Goal: Obtain resource: Download file/media

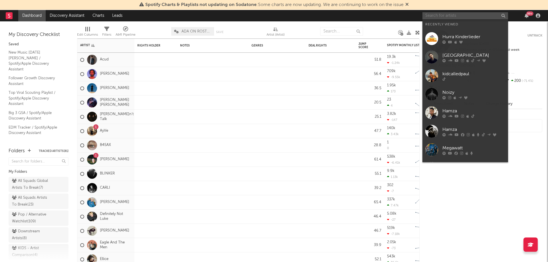
click at [453, 18] on input "text" at bounding box center [465, 15] width 86 height 7
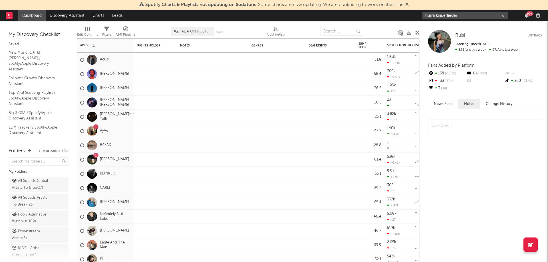
click at [463, 17] on input "hurra kinderlieder" at bounding box center [465, 15] width 86 height 7
type input "hurra kinderlieder"
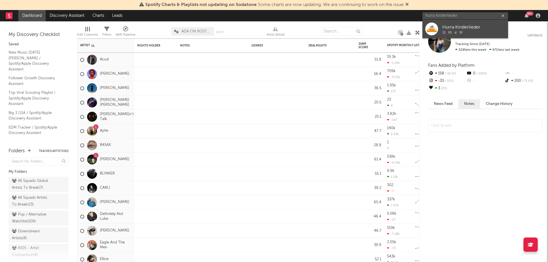
click at [467, 28] on div "Hurra Kinderlieder" at bounding box center [473, 27] width 63 height 7
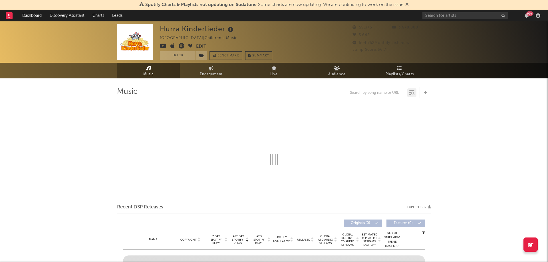
select select "6m"
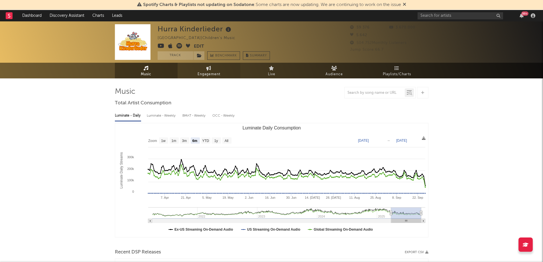
click at [217, 68] on link "Engagement" at bounding box center [209, 71] width 63 height 16
select select "1w"
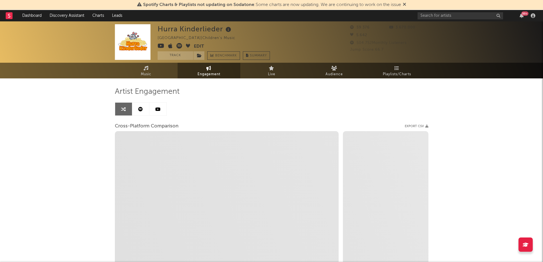
click at [159, 112] on link at bounding box center [157, 109] width 17 height 13
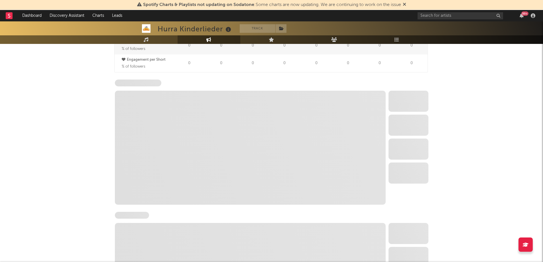
select select "6m"
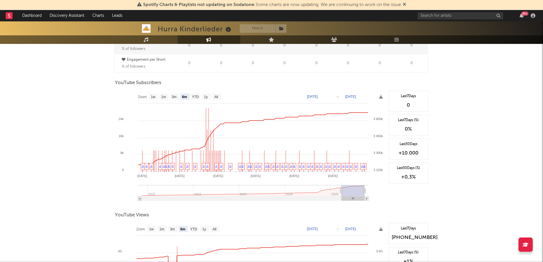
scroll to position [554, 0]
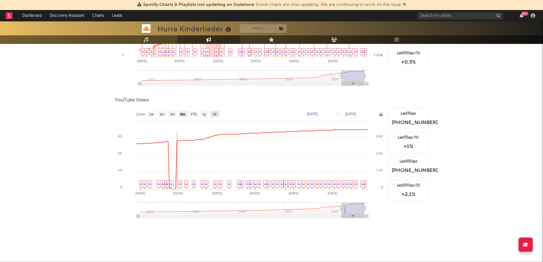
click at [216, 114] on text "All" at bounding box center [214, 114] width 4 height 4
select select "All"
type input "[DATE]"
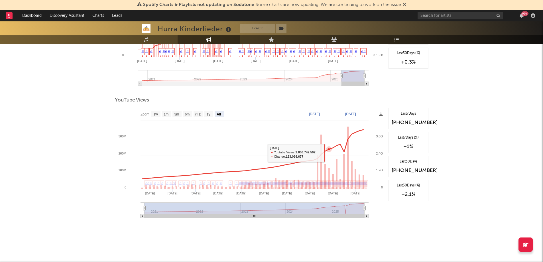
click at [330, 153] on rect at bounding box center [250, 165] width 271 height 114
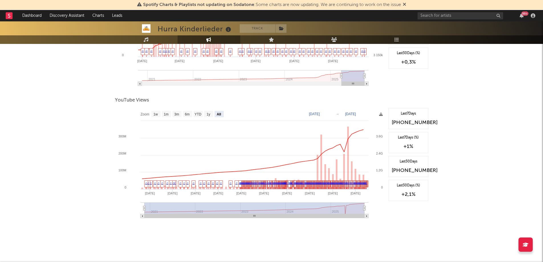
click at [384, 114] on rect at bounding box center [250, 165] width 271 height 114
click at [380, 115] on icon at bounding box center [381, 114] width 4 height 4
click at [362, 120] on span "Download as CSV" at bounding box center [353, 121] width 57 height 10
